Goal: Task Accomplishment & Management: Complete application form

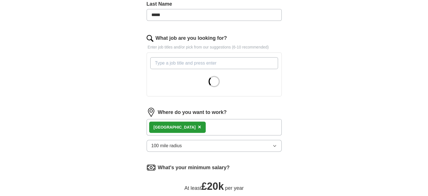
scroll to position [157, 0]
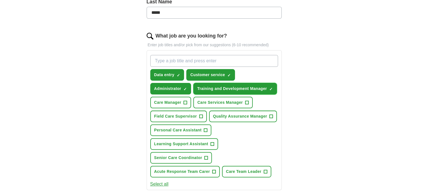
click at [269, 87] on span "✓ ×" at bounding box center [270, 88] width 3 height 3
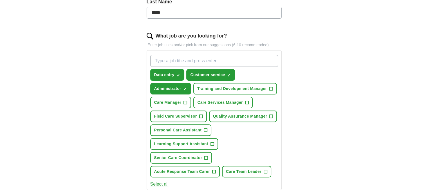
click at [175, 73] on button "Data entry ✓ ×" at bounding box center [167, 75] width 34 height 12
click at [0, 0] on span "×" at bounding box center [0, 0] width 0 height 0
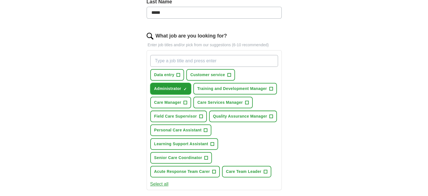
click at [0, 0] on span "×" at bounding box center [0, 0] width 0 height 0
click at [182, 59] on input "What job are you looking for?" at bounding box center [214, 61] width 128 height 12
click at [154, 63] on input "market research" at bounding box center [214, 61] width 128 height 12
type input "remote market research"
click at [264, 114] on div "remote market research Data entry + Customer service + Administrator + Training…" at bounding box center [214, 116] width 130 height 127
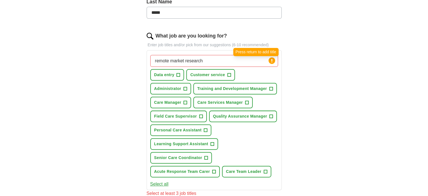
click at [270, 59] on circle at bounding box center [271, 60] width 6 height 6
click at [244, 63] on input "remote market research" at bounding box center [214, 61] width 128 height 12
click at [244, 64] on input "remote market research" at bounding box center [214, 61] width 128 height 12
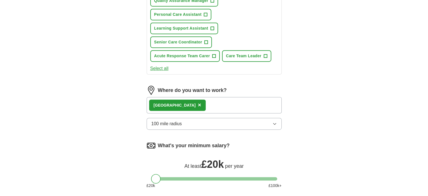
scroll to position [289, 0]
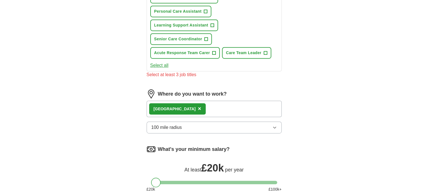
drag, startPoint x: 154, startPoint y: 169, endPoint x: 145, endPoint y: 169, distance: 9.0
click at [145, 169] on div "Let ApplyIQ do the hard work of searching and applying for jobs. Just tell us w…" at bounding box center [214, 1] width 180 height 484
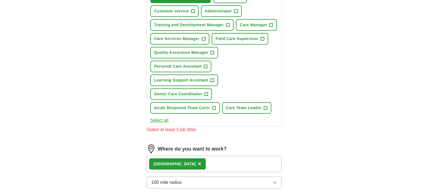
scroll to position [130, 0]
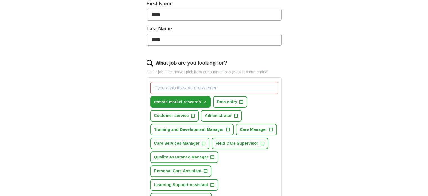
click at [170, 88] on input "What job are you looking for?" at bounding box center [214, 88] width 128 height 12
type input "r"
type input "market research"
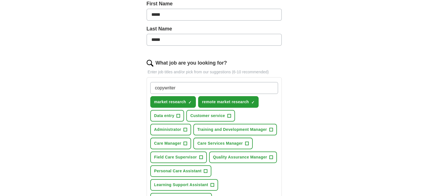
click at [155, 87] on input "copywriter" at bounding box center [214, 88] width 128 height 12
type input "remote copywriter"
click at [0, 0] on span "×" at bounding box center [0, 0] width 0 height 0
click at [203, 90] on input "remote copywriter" at bounding box center [214, 88] width 128 height 12
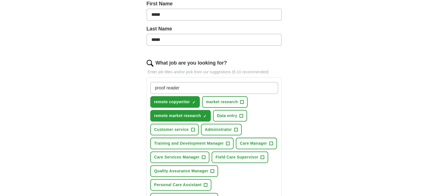
click at [156, 89] on input "proof reader" at bounding box center [214, 88] width 128 height 12
type input "remote proof reader"
click at [204, 88] on input "remote proof reader" at bounding box center [214, 88] width 128 height 12
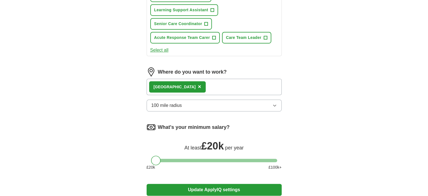
scroll to position [392, 0]
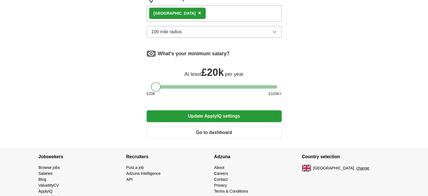
click at [213, 112] on button "Update ApplyIQ settings" at bounding box center [214, 116] width 135 height 12
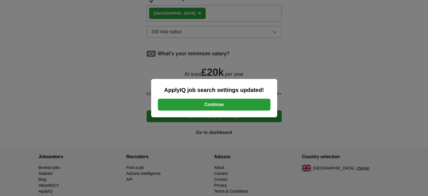
click at [215, 103] on button "Continue" at bounding box center [214, 104] width 113 height 12
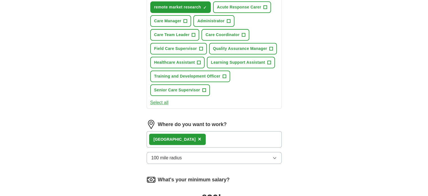
scroll to position [252, 0]
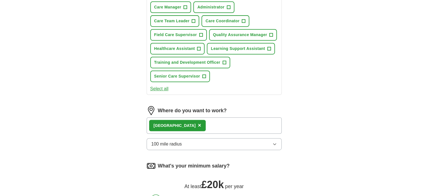
click at [274, 142] on icon "button" at bounding box center [274, 144] width 5 height 5
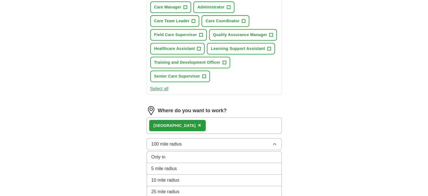
click at [373, 79] on div "ApplyIQ Let ApplyIQ do the hard work of searching and applying for jobs. Just t…" at bounding box center [214, 12] width 360 height 495
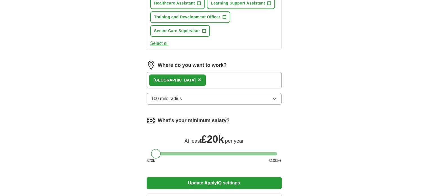
scroll to position [300, 0]
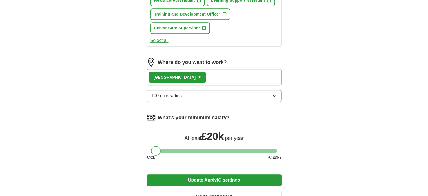
click at [151, 113] on img at bounding box center [151, 117] width 9 height 9
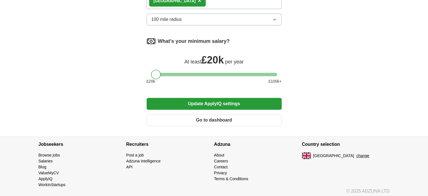
scroll to position [0, 0]
